Goal: Task Accomplishment & Management: Manage account settings

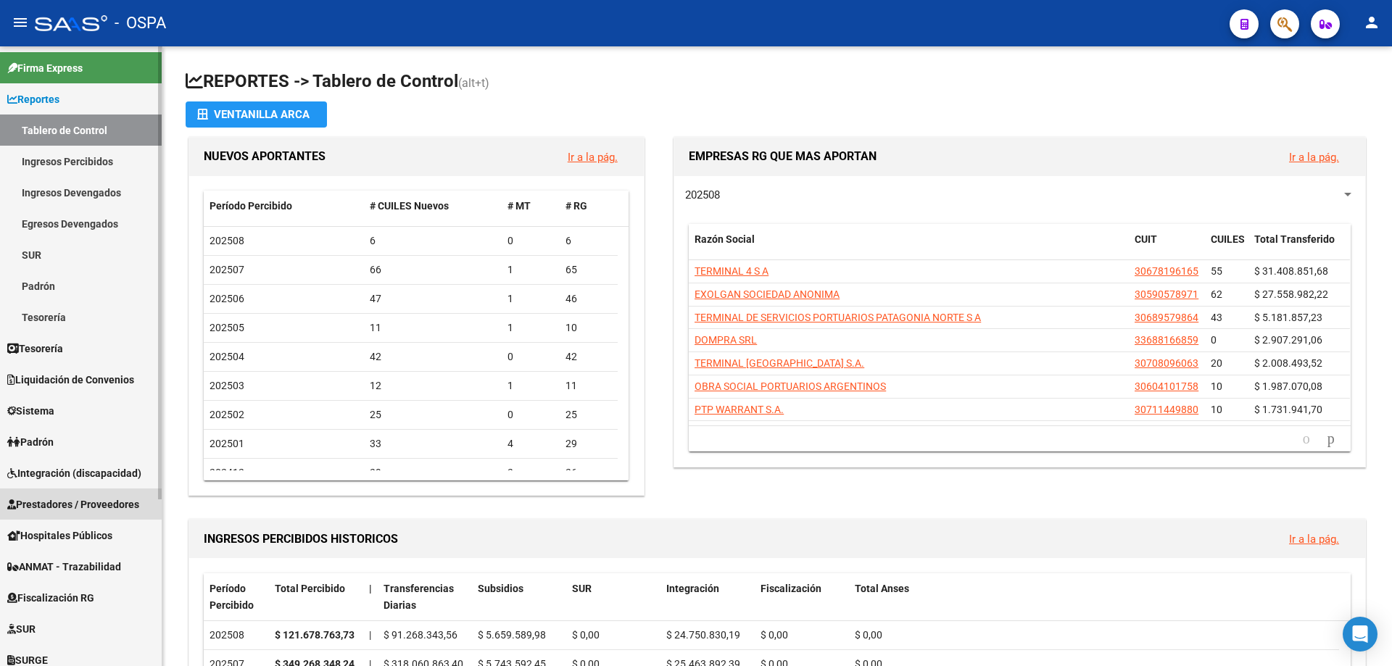
click at [90, 504] on span "Prestadores / Proveedores" at bounding box center [73, 505] width 132 height 16
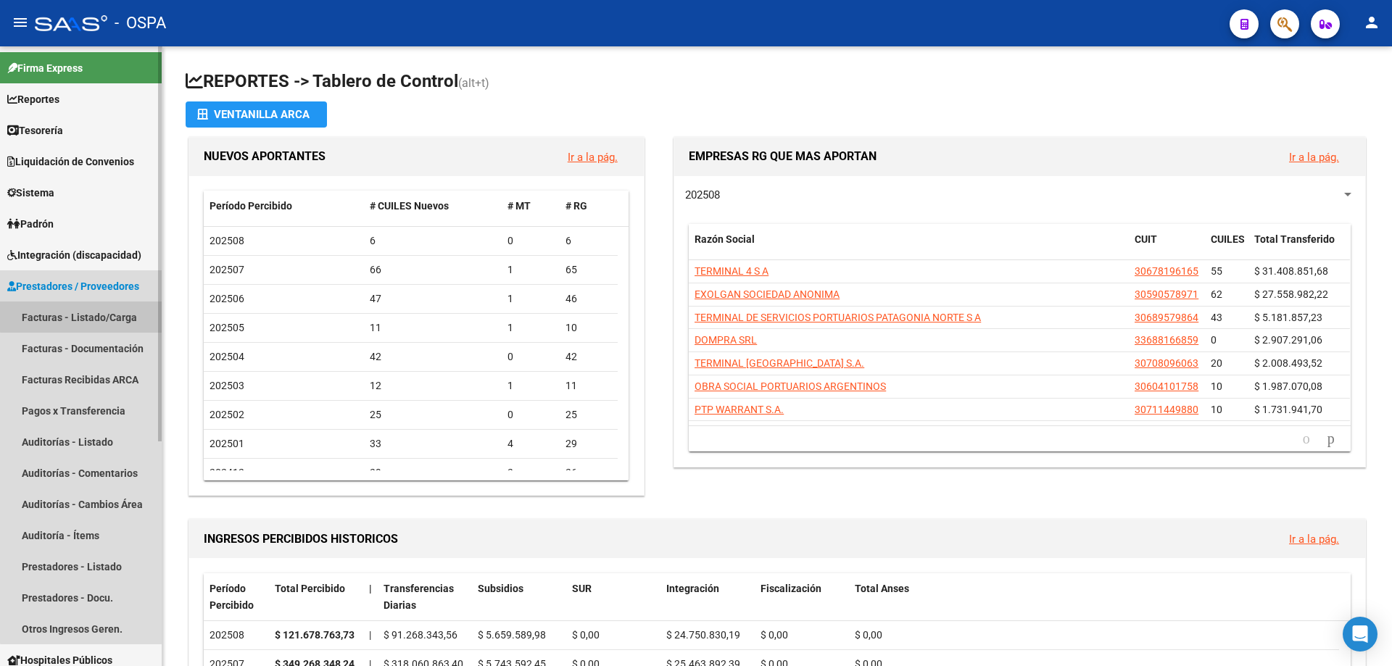
click at [89, 312] on link "Facturas - Listado/Carga" at bounding box center [81, 317] width 162 height 31
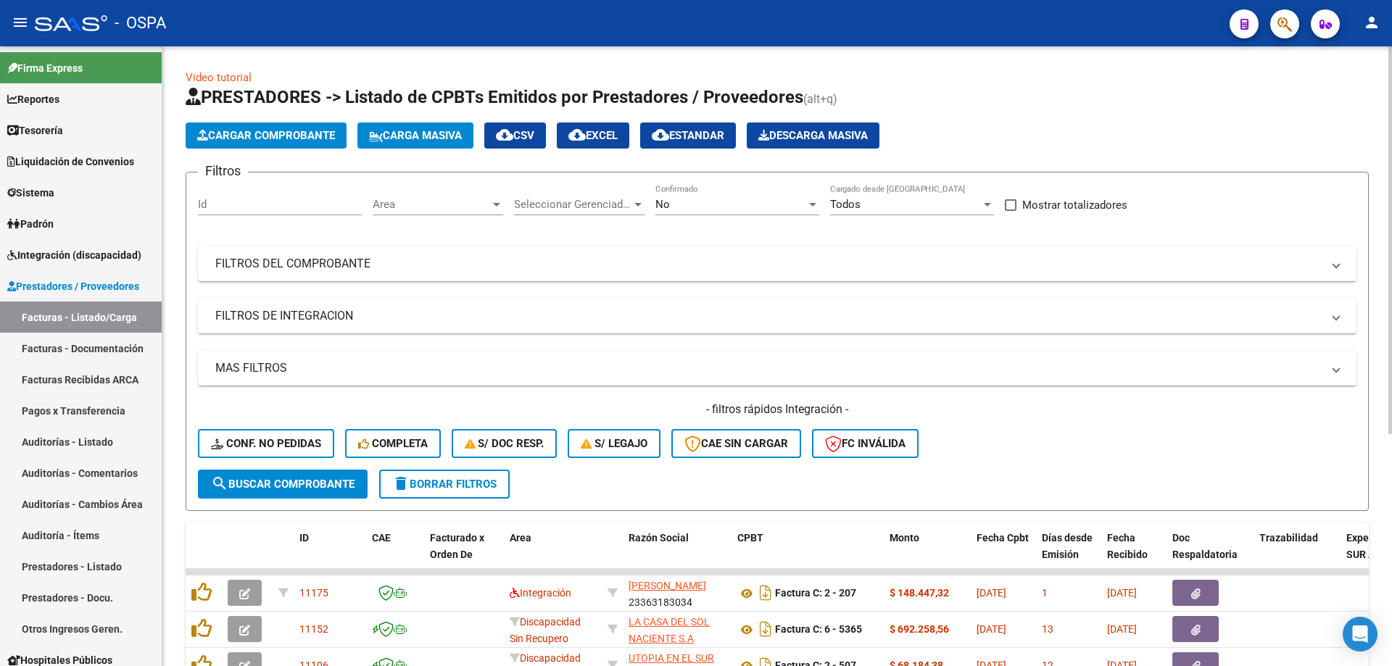
click at [436, 204] on span "Area" at bounding box center [431, 204] width 117 height 13
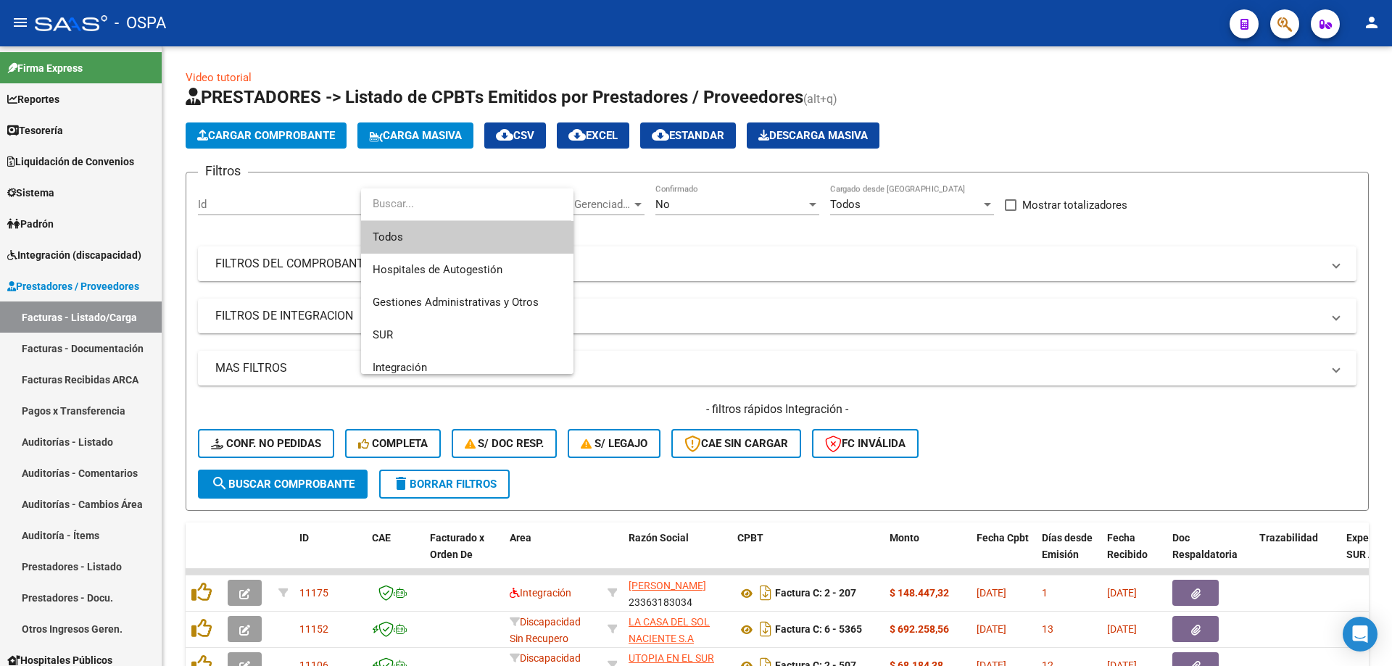
click at [435, 234] on span "Todos" at bounding box center [467, 237] width 189 height 33
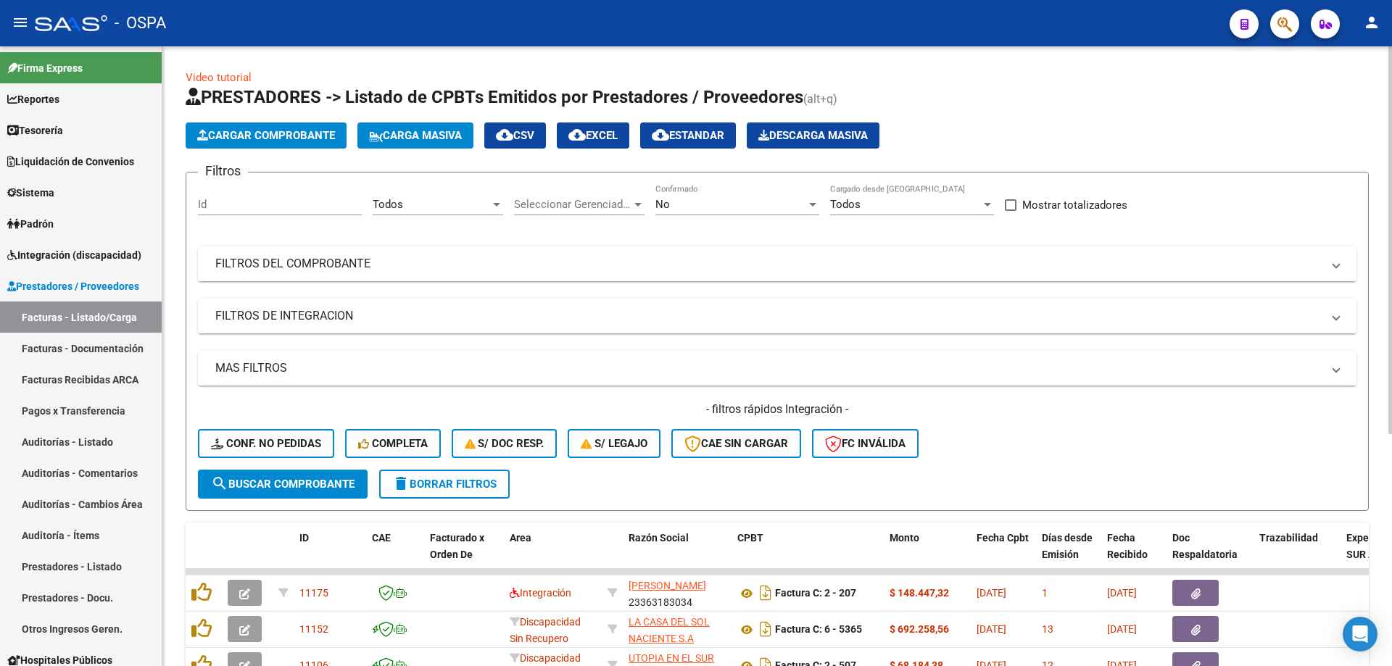
click at [575, 195] on div "Seleccionar Gerenciador Seleccionar Gerenciador" at bounding box center [579, 199] width 130 height 31
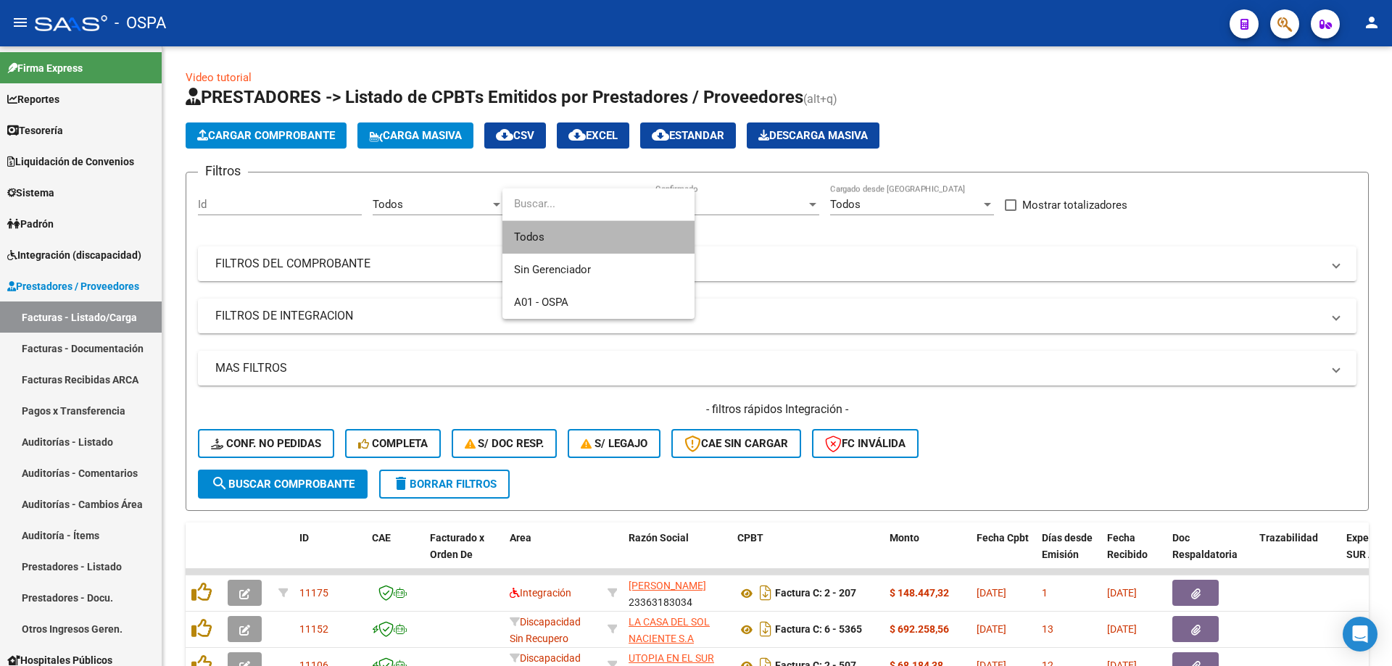
click at [581, 231] on span "Todos" at bounding box center [598, 237] width 169 height 33
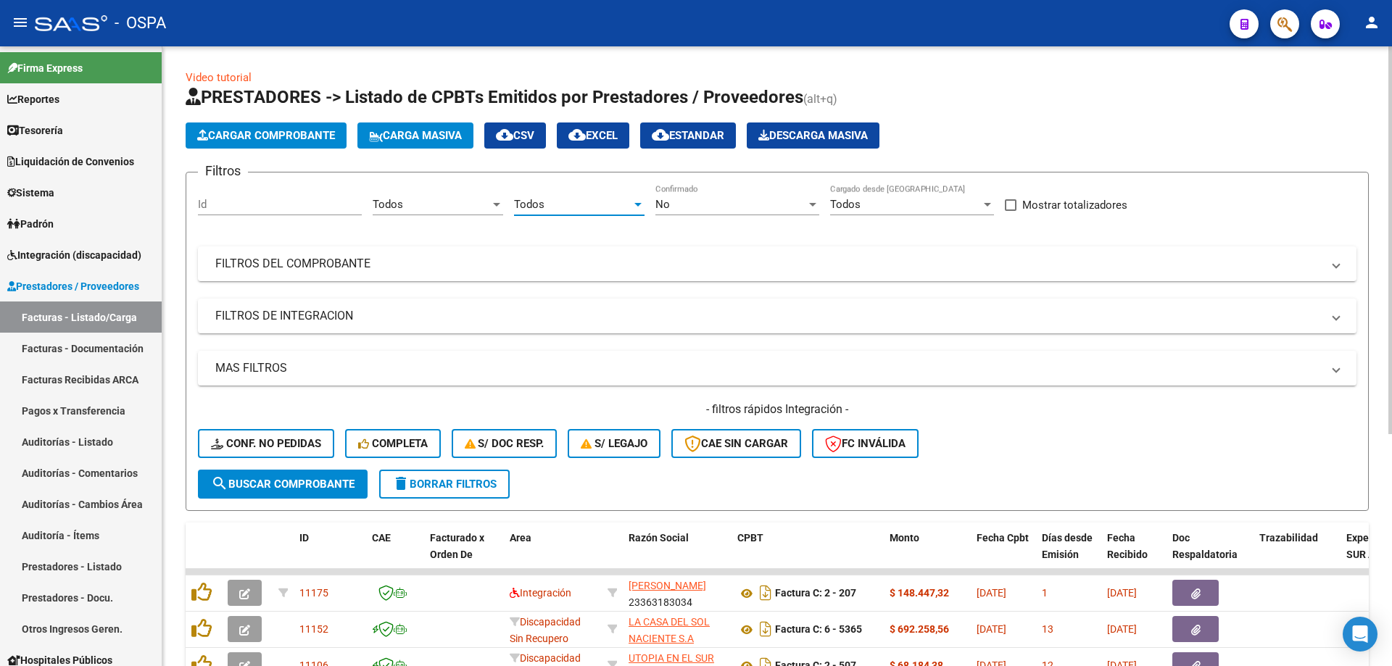
click at [735, 210] on div "No" at bounding box center [730, 204] width 151 height 13
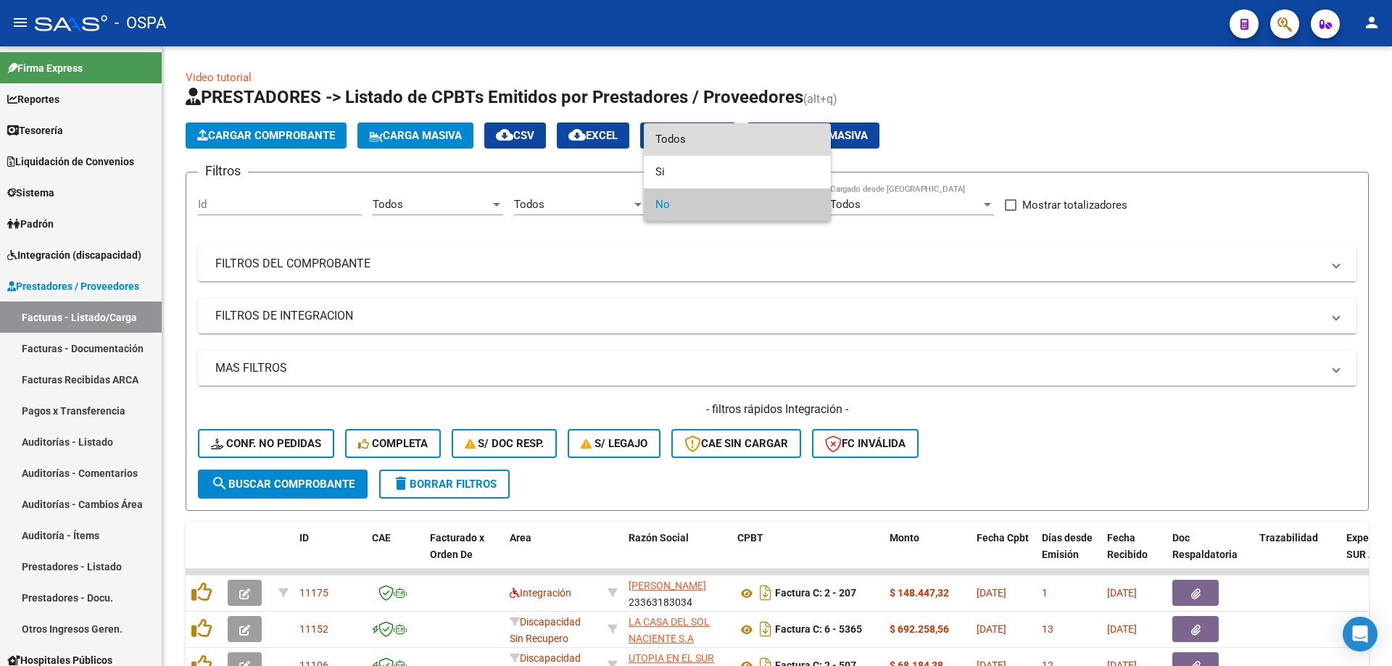
click at [736, 144] on span "Todos" at bounding box center [737, 139] width 164 height 33
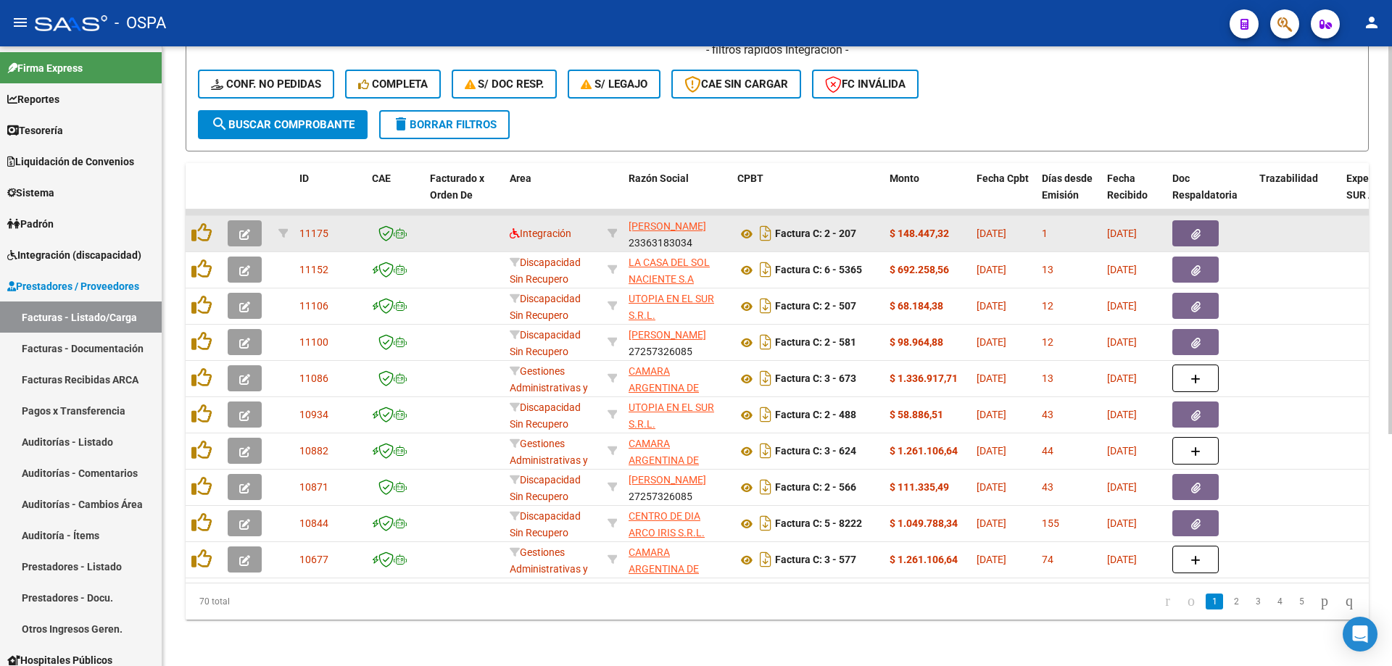
scroll to position [290, 0]
